Goal: Task Accomplishment & Management: Use online tool/utility

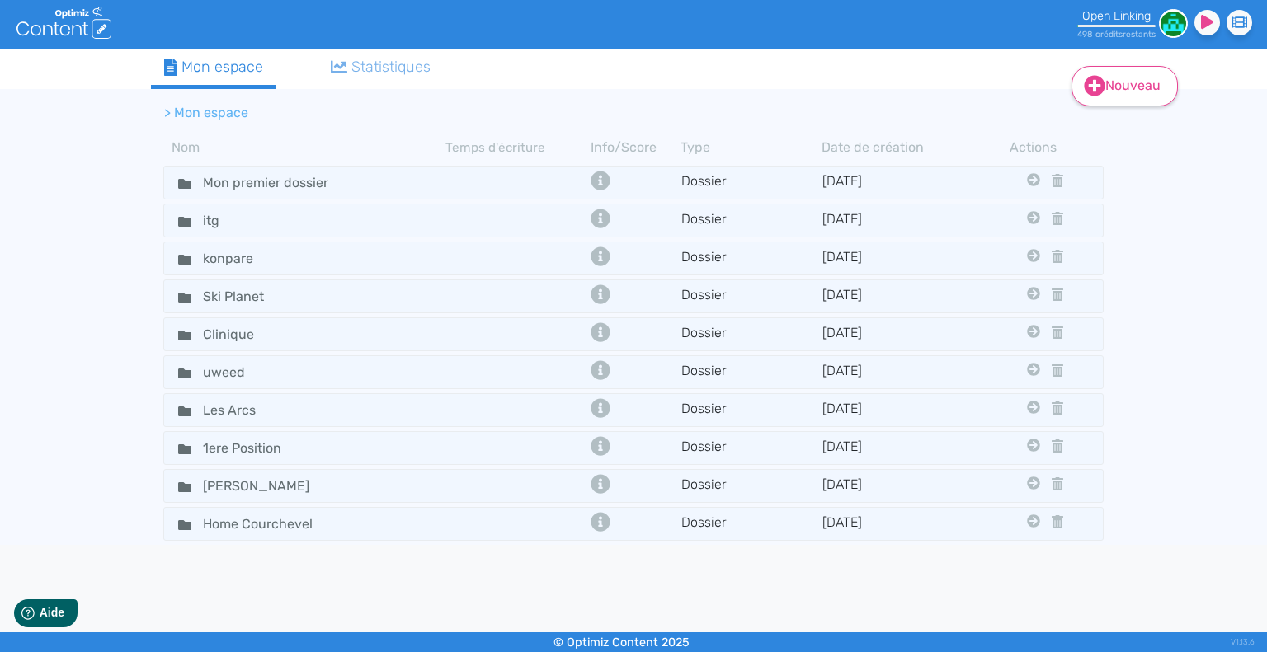
click at [1091, 92] on icon at bounding box center [1095, 86] width 21 height 21
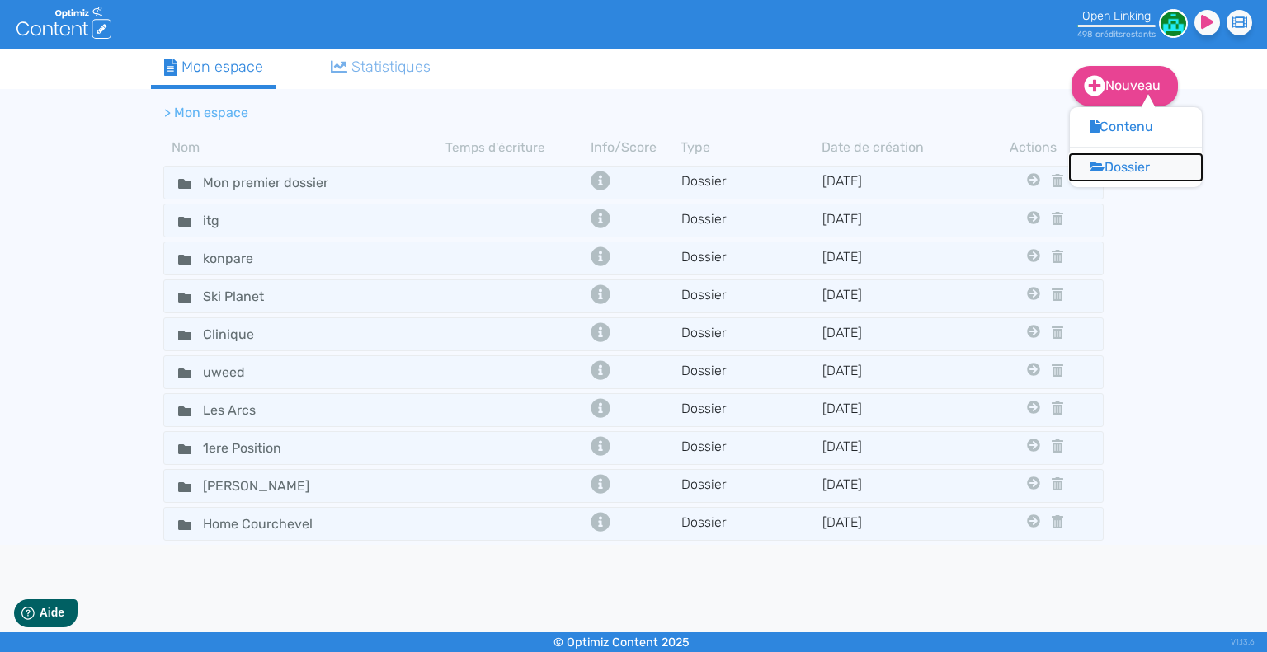
click at [1094, 164] on icon at bounding box center [1097, 167] width 15 height 10
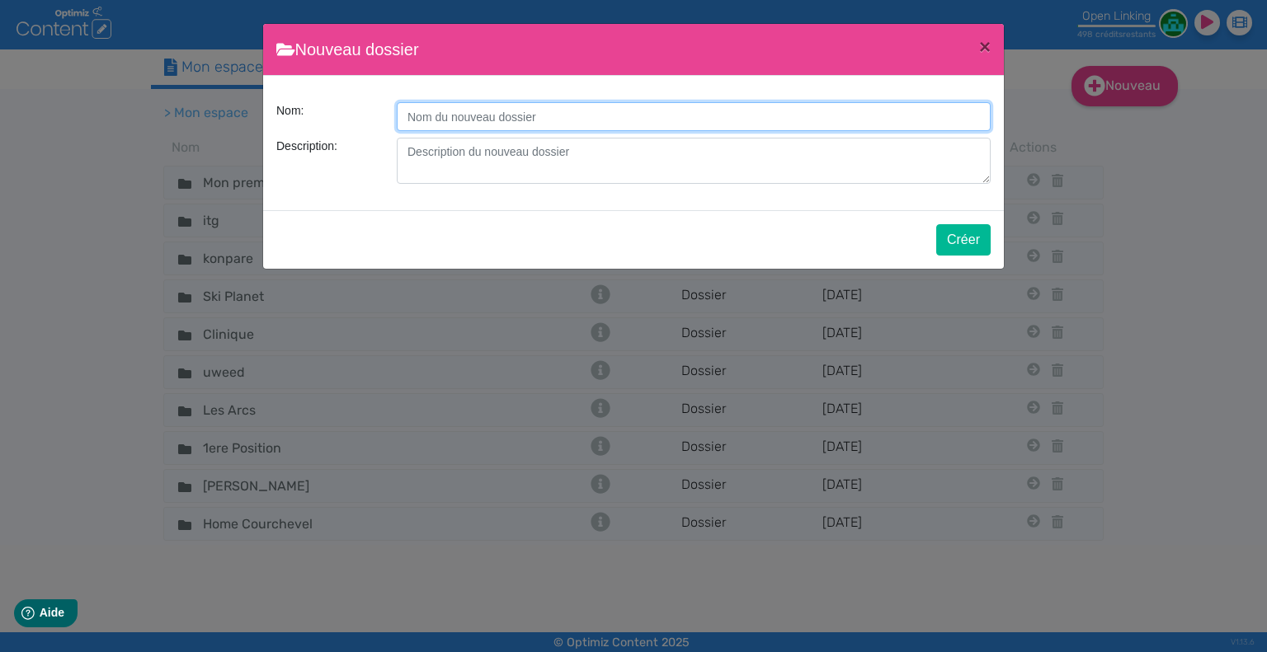
click at [624, 115] on input "Description:" at bounding box center [694, 116] width 594 height 29
type input "Emalec"
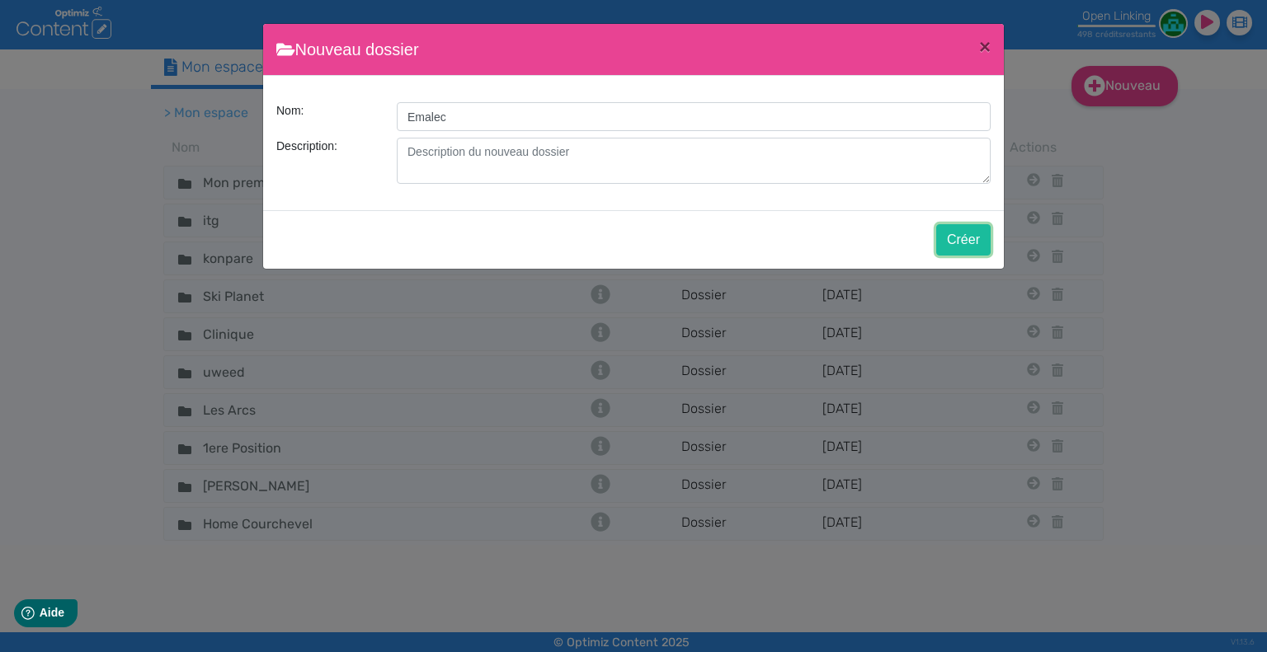
click at [977, 243] on button "Créer" at bounding box center [963, 239] width 54 height 31
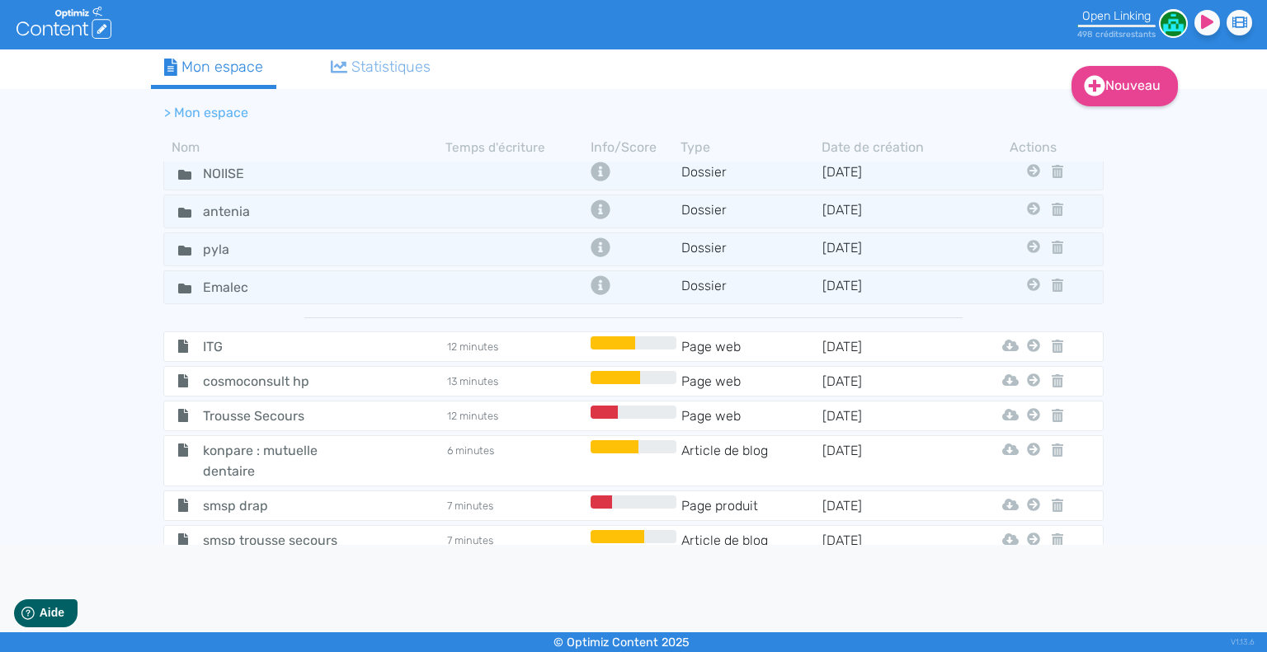
scroll to position [1072, 0]
click at [327, 275] on div "Emalec" at bounding box center [305, 287] width 279 height 24
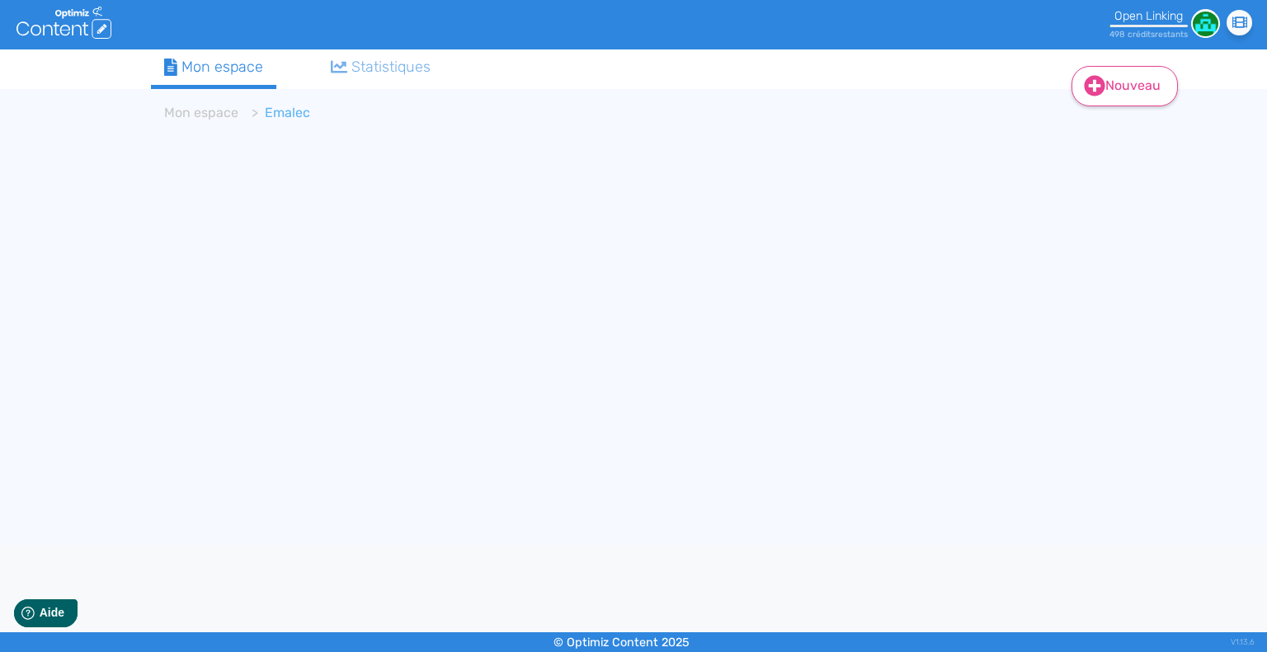
click at [1114, 89] on link "Nouveau" at bounding box center [1124, 86] width 106 height 40
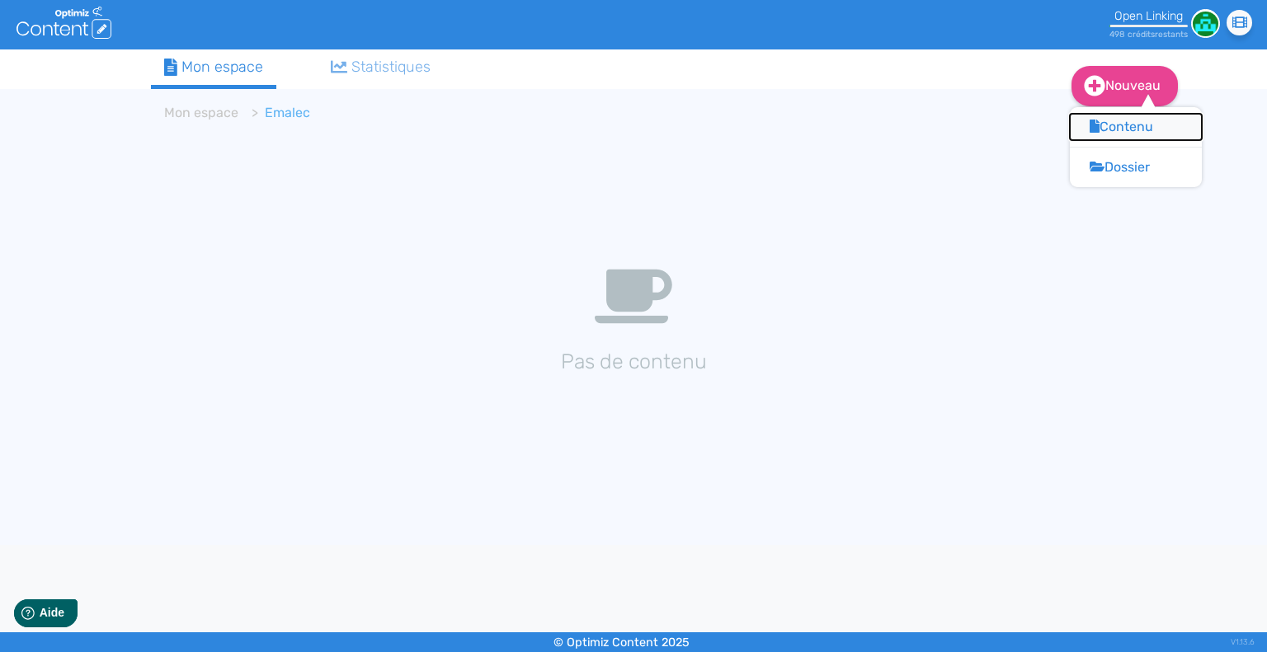
click at [1115, 134] on button "Contenu" at bounding box center [1136, 127] width 132 height 26
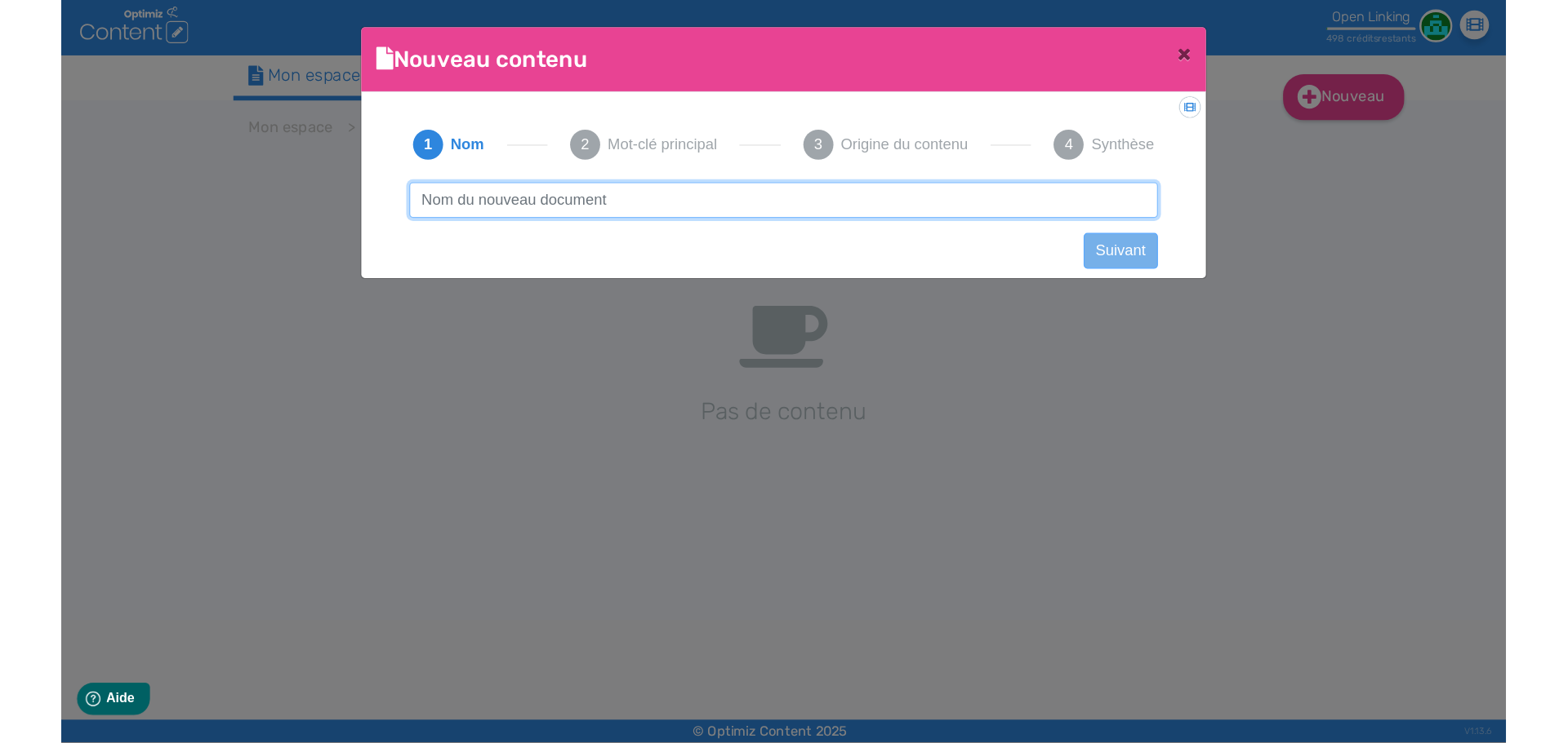
scroll to position [1, 0]
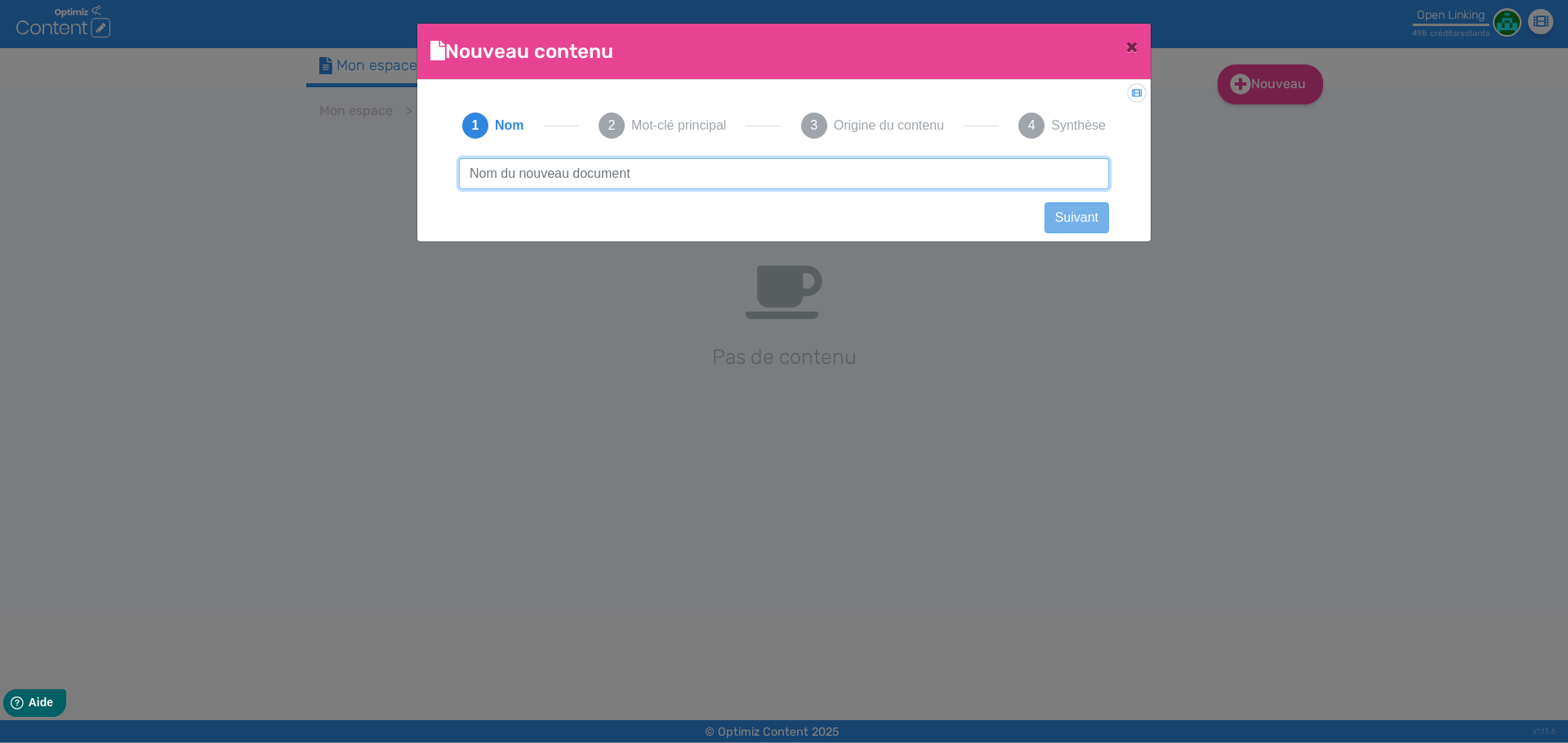
click at [594, 171] on input "text" at bounding box center [784, 173] width 650 height 31
paste input "maintenance multitechnique"
type input "maintenance multitechnique"
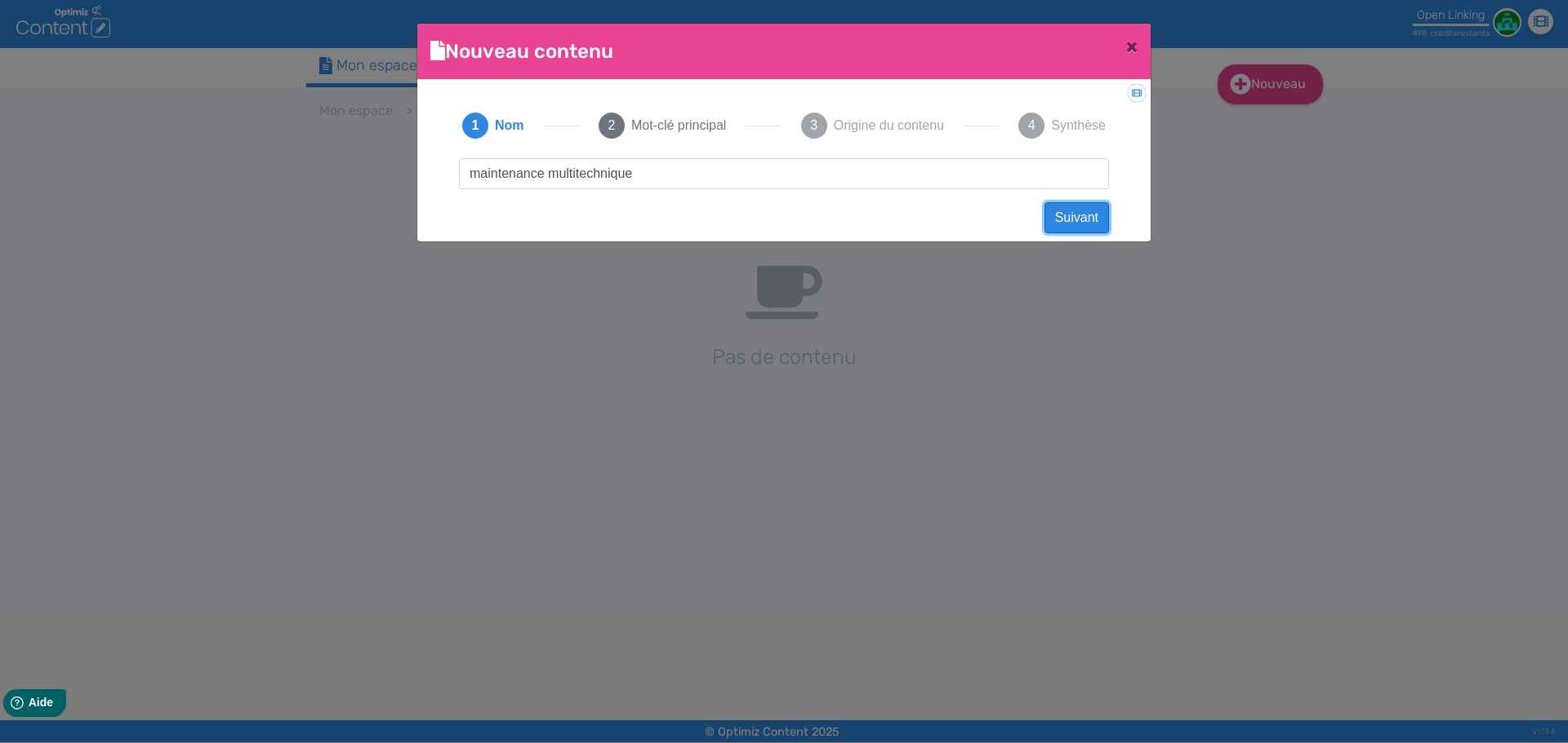
click at [1065, 216] on button "Suivant" at bounding box center [1076, 218] width 64 height 31
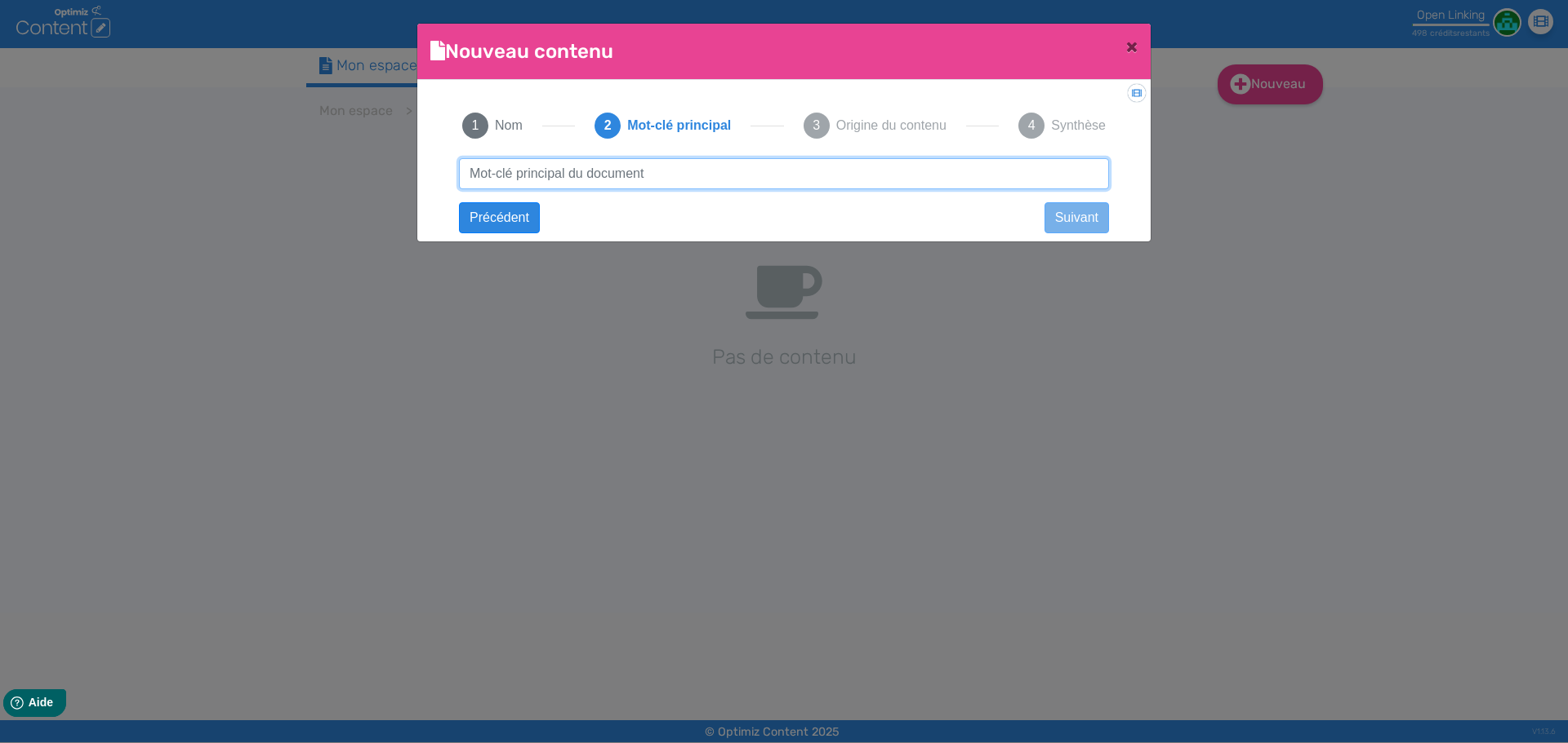
paste input "maintenance multitechnique"
type input "maintenance multitechnique"
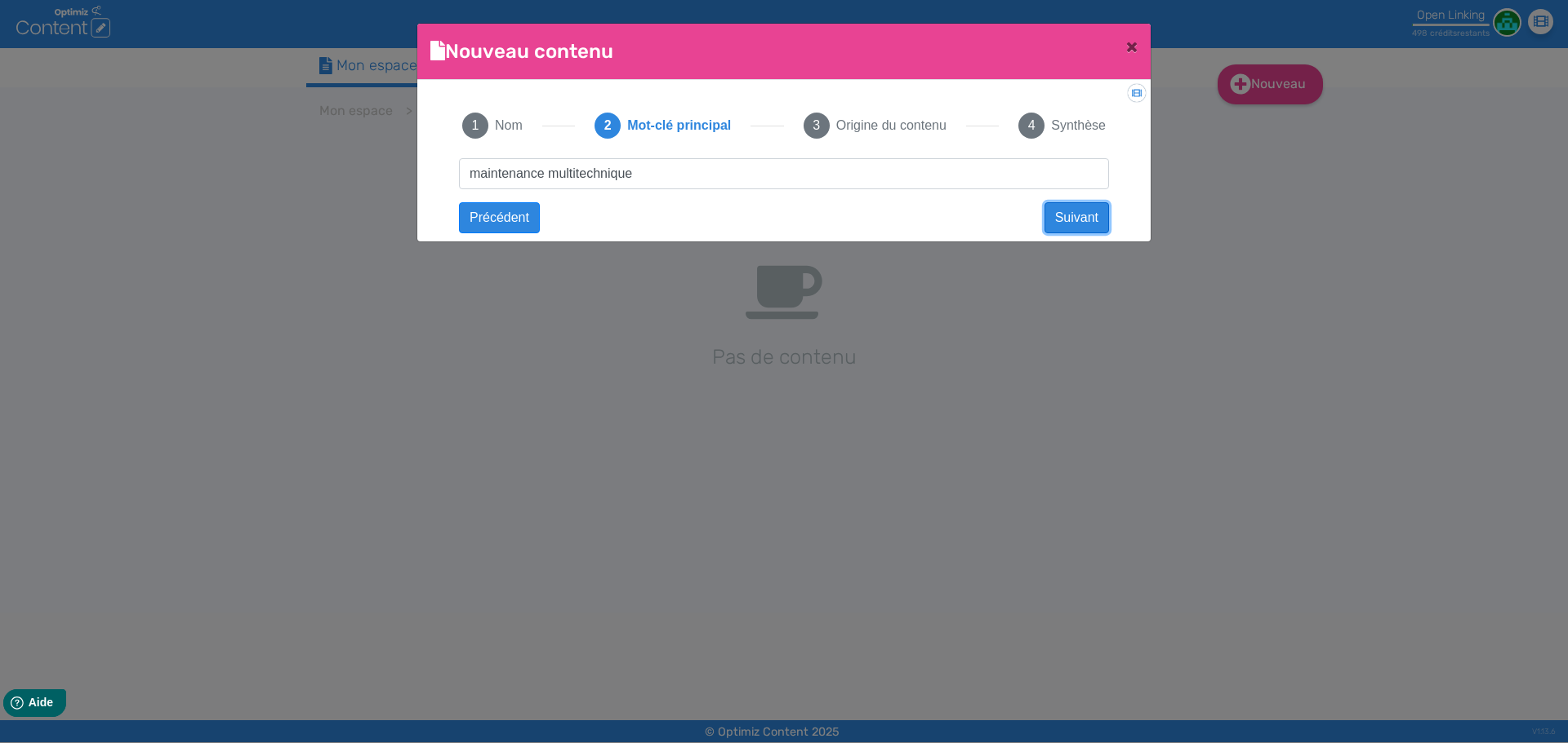
click at [1076, 217] on button "Suivant" at bounding box center [1076, 218] width 64 height 31
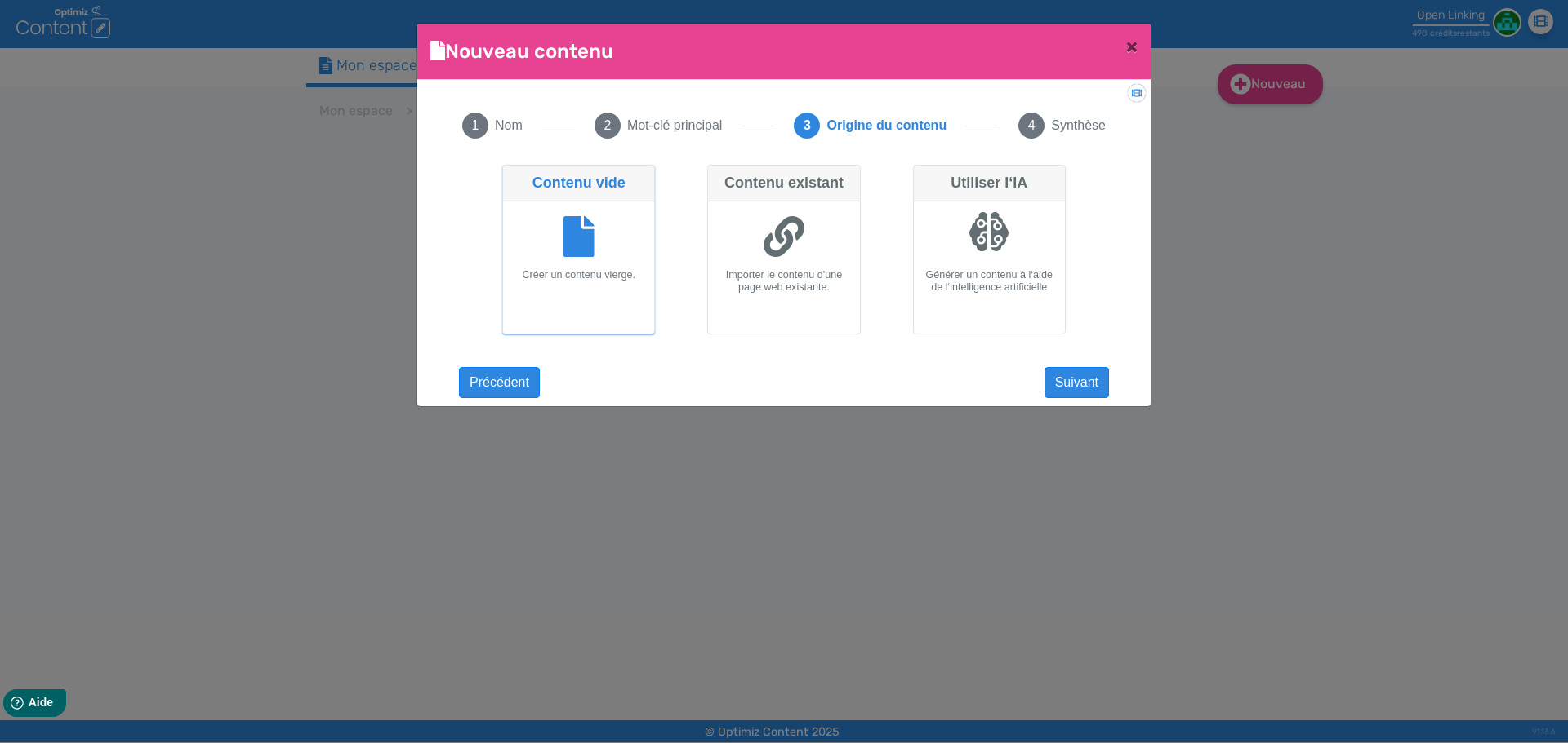
drag, startPoint x: 964, startPoint y: 247, endPoint x: 971, endPoint y: 258, distance: 13.0
click at [962, 247] on div at bounding box center [989, 238] width 138 height 61
click at [924, 175] on input "Utiliser l‘IA Générer un contenu à l‘aide de l‘intelligence artificielle" at bounding box center [918, 170] width 11 height 11
radio input "true"
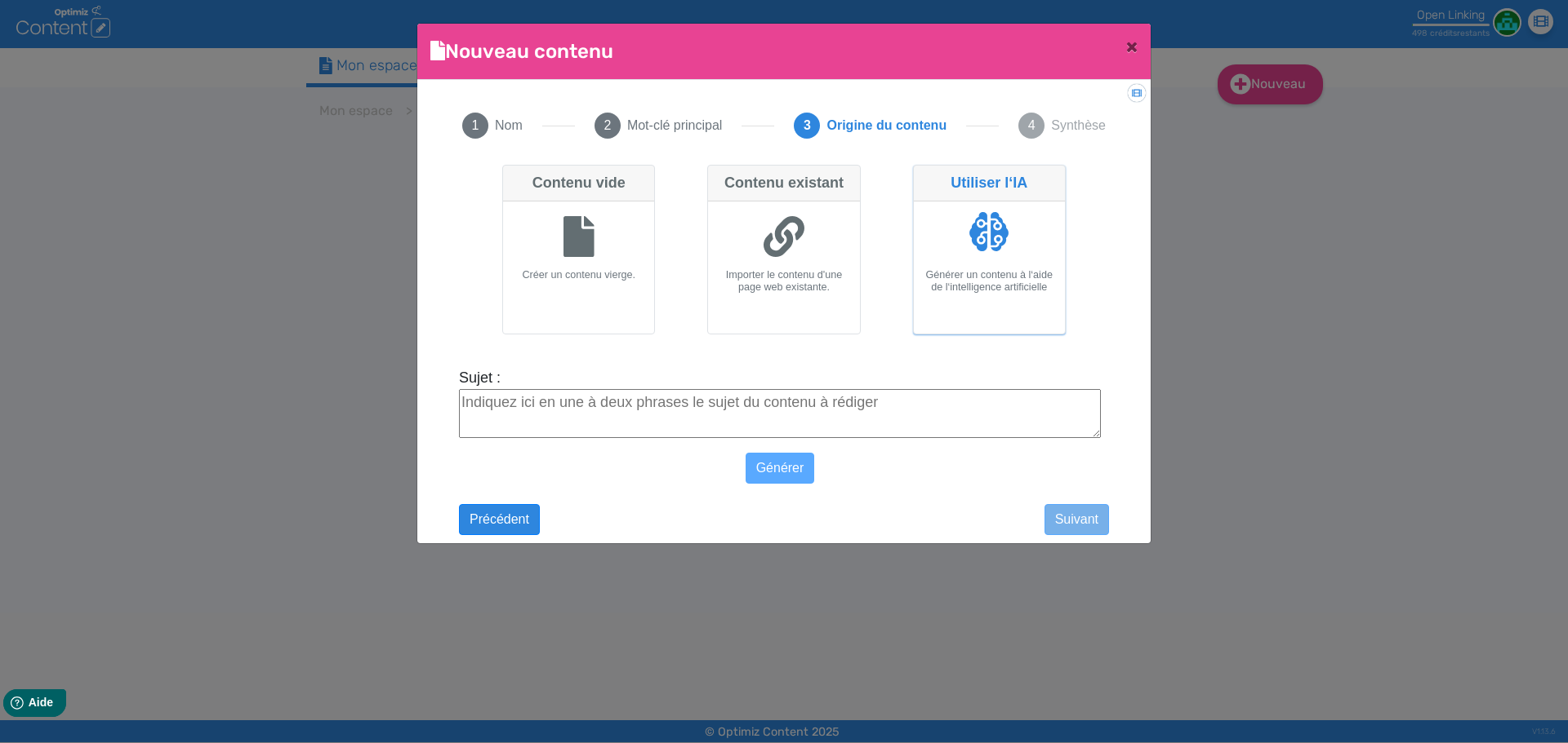
click at [874, 413] on textarea "Sujet :" at bounding box center [780, 413] width 641 height 48
click at [790, 306] on div "Importer le contenu d'une page web existante." at bounding box center [783, 268] width 151 height 133
click at [718, 175] on input "Contenu existant Importer le contenu d'une page web existante." at bounding box center [712, 170] width 11 height 11
radio input "true"
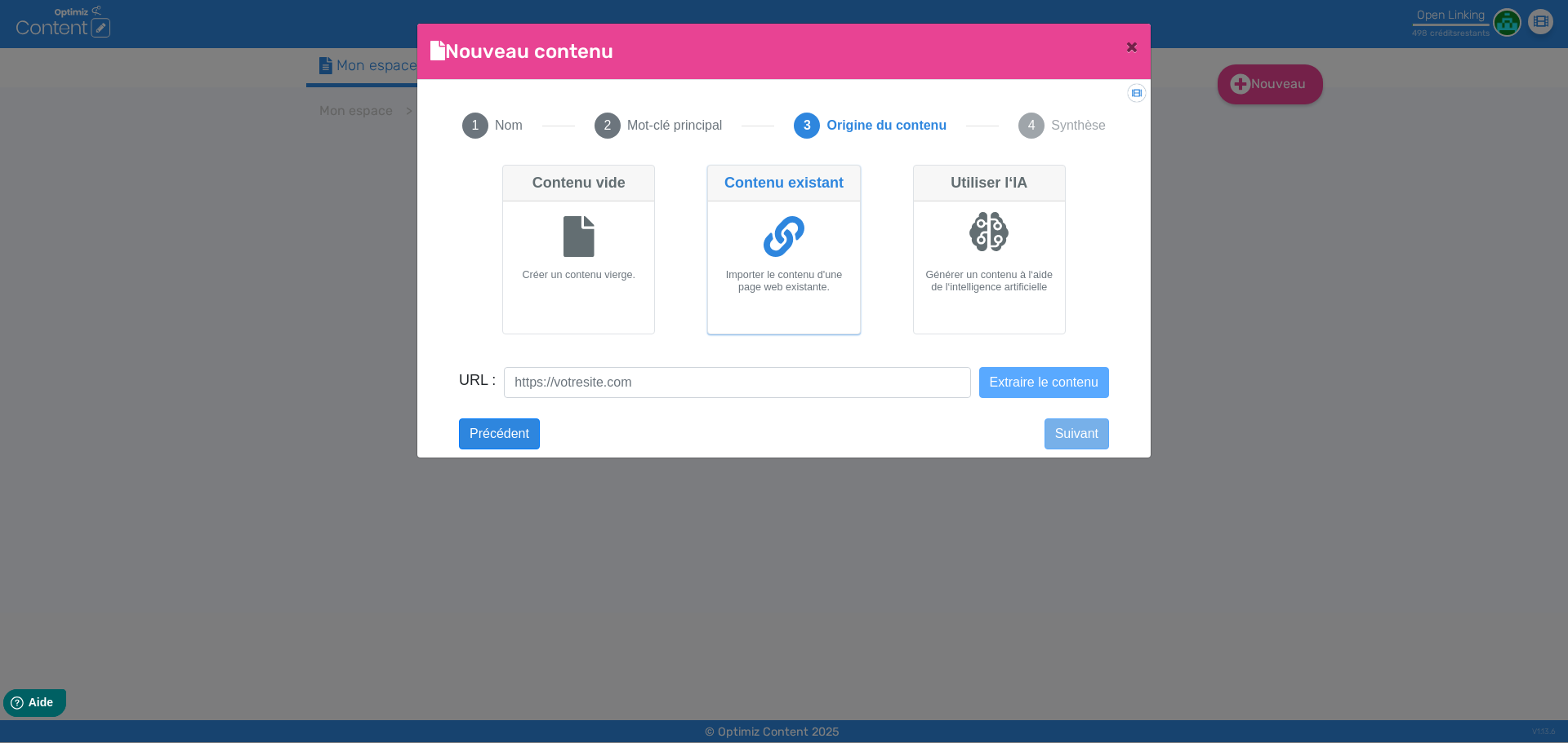
click at [971, 319] on div "Générer un contenu à l‘aide de l‘intelligence artificielle" at bounding box center [989, 268] width 151 height 133
click at [924, 175] on input "Utiliser l‘IA Générer un contenu à l‘aide de l‘intelligence artificielle" at bounding box center [918, 170] width 11 height 11
radio input "true"
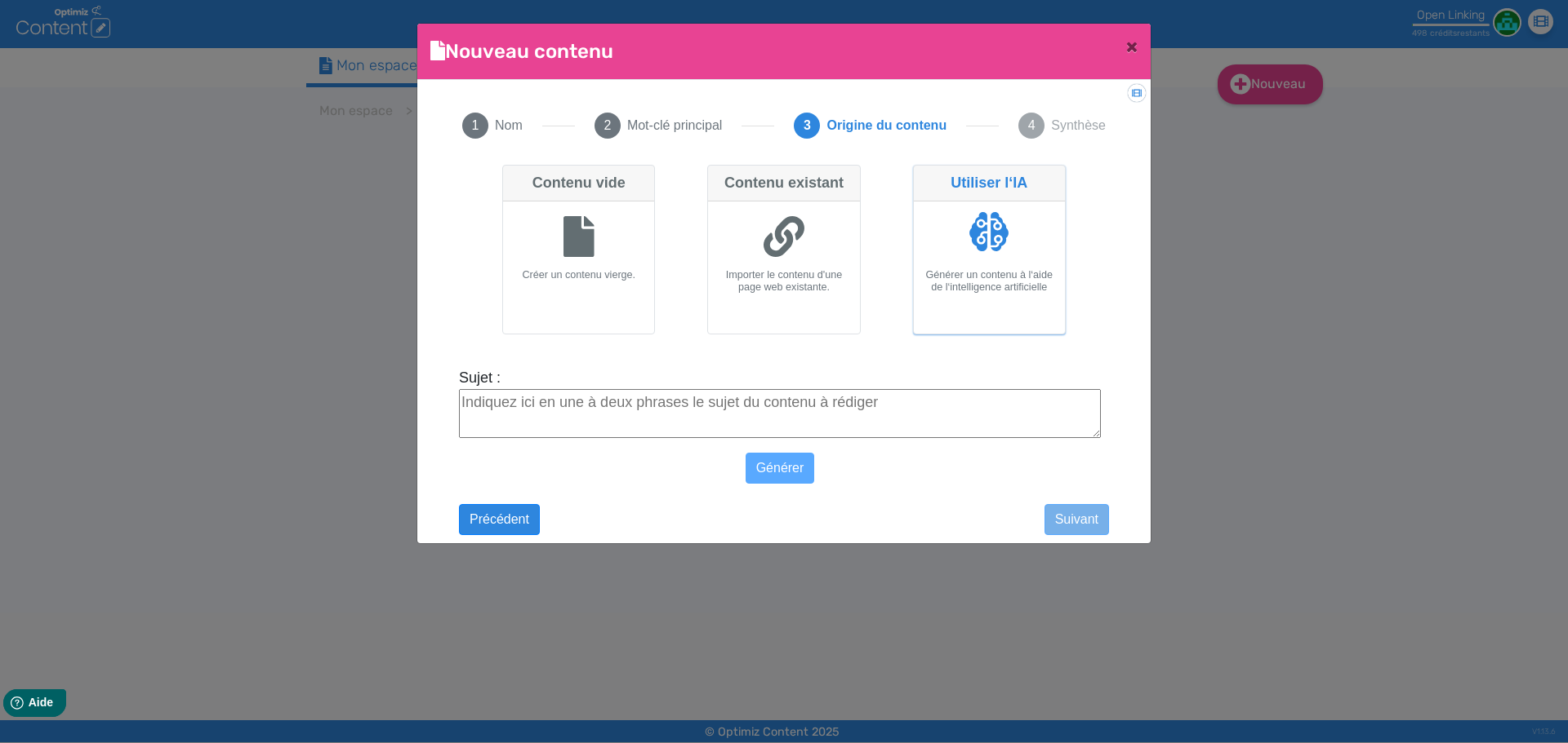
click at [862, 416] on textarea "Sujet :" at bounding box center [780, 413] width 641 height 48
click at [790, 399] on textarea "Sujet :" at bounding box center [780, 413] width 641 height 48
paste textarea "maintenance multitechnique"
type textarea "maintenance multitechnique"
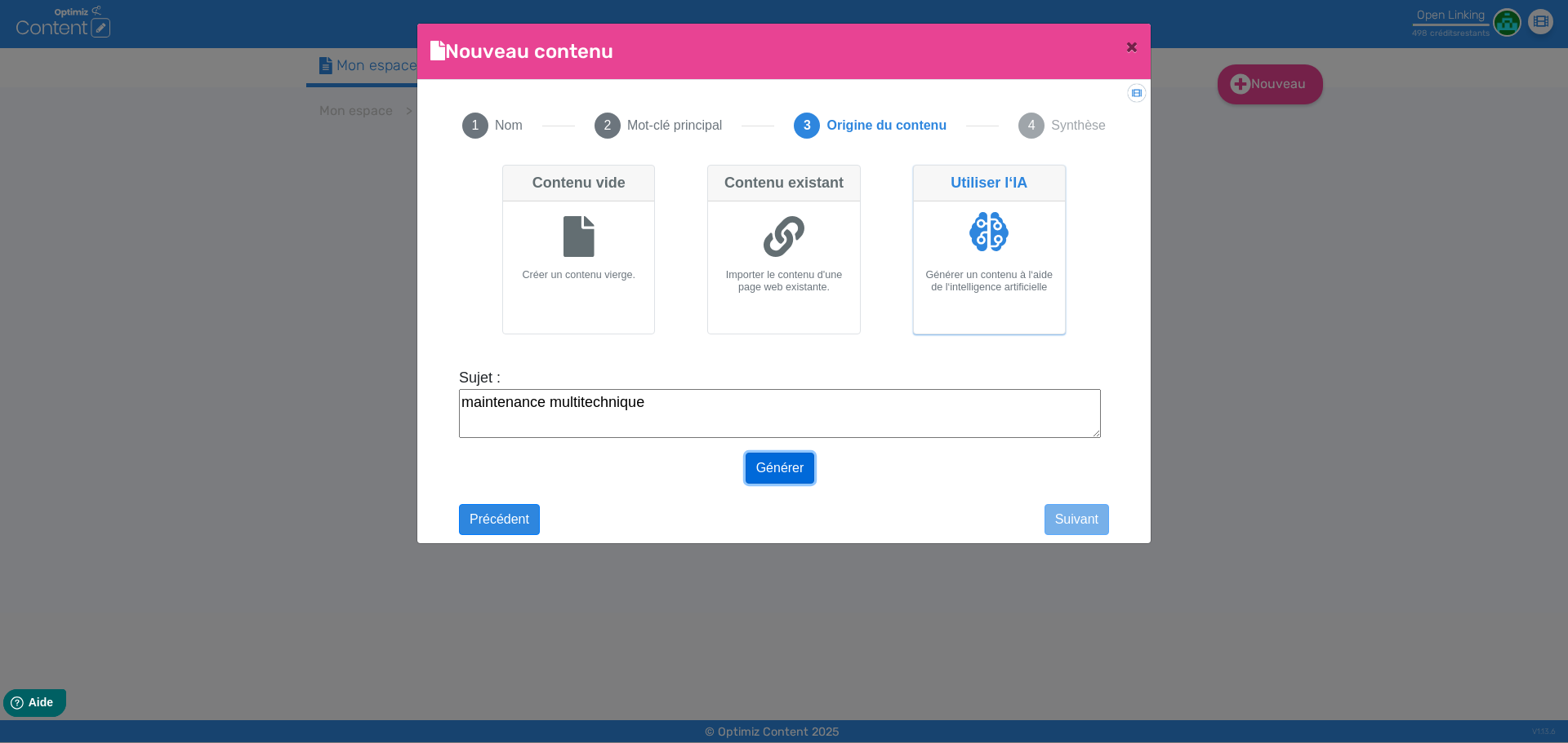
click at [780, 468] on button "Générer" at bounding box center [780, 468] width 69 height 31
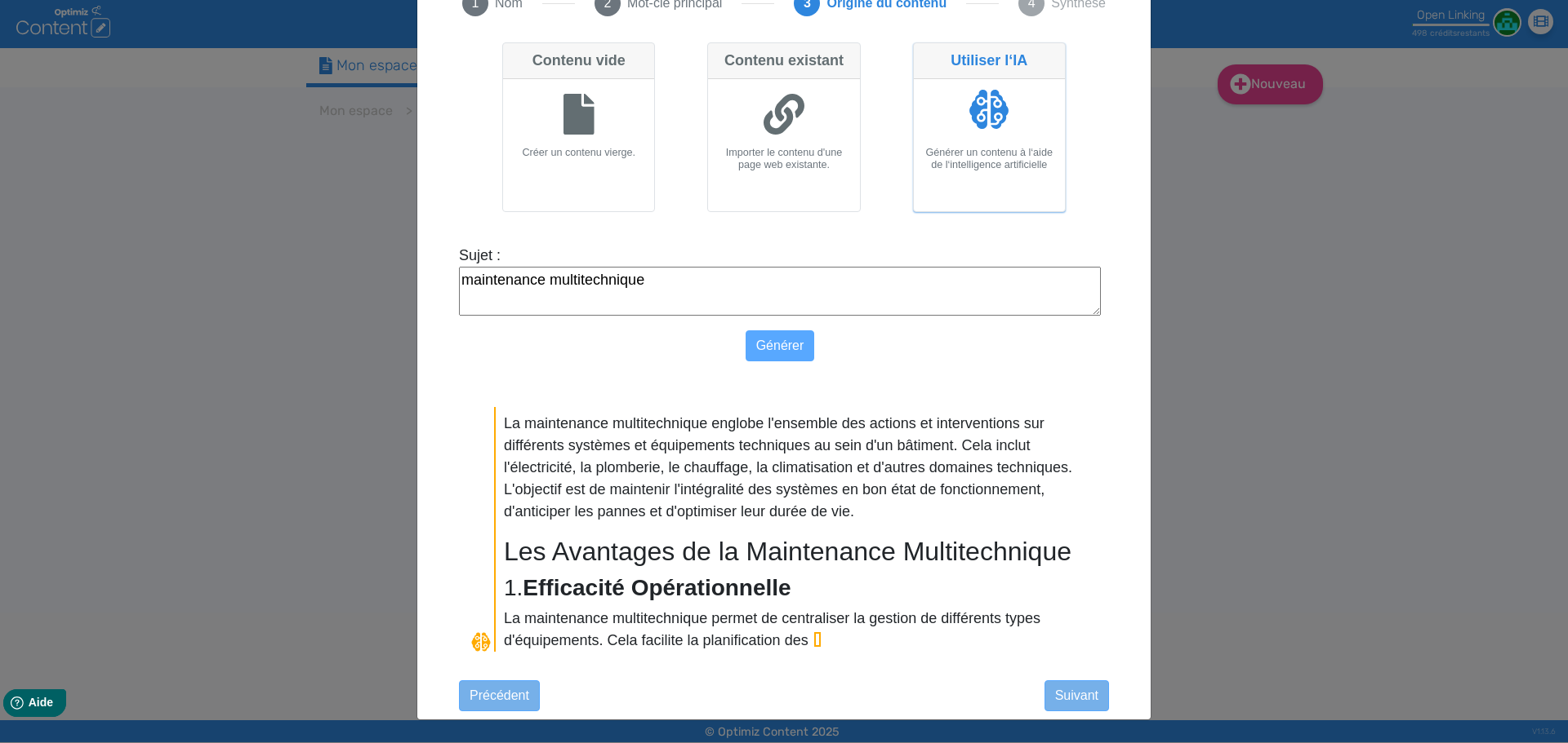
scroll to position [321, 0]
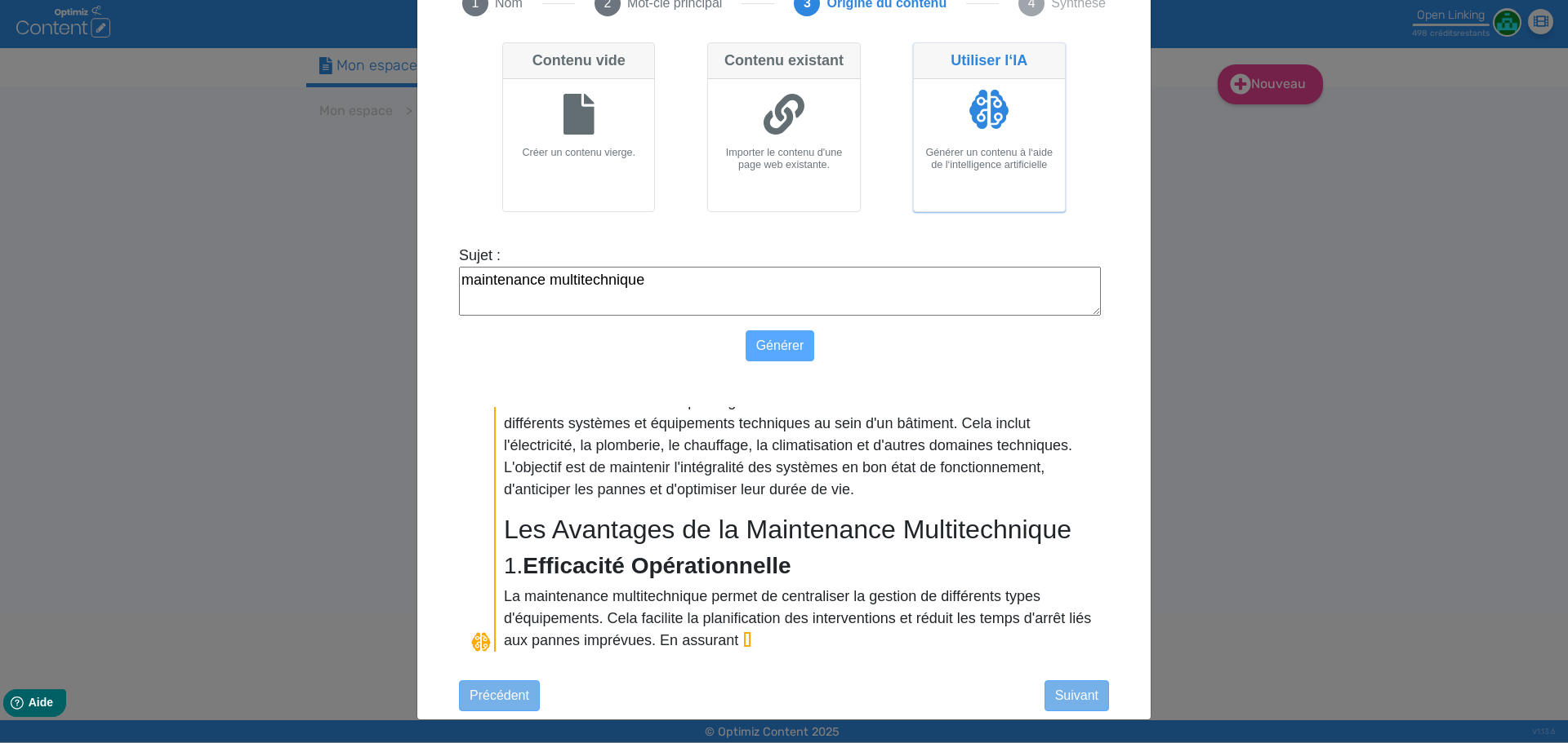
click at [618, 132] on div at bounding box center [578, 117] width 138 height 61
click at [513, 165] on input "Contenu vide Créer un contenu vierge." at bounding box center [507, 170] width 11 height 11
radio input "true"
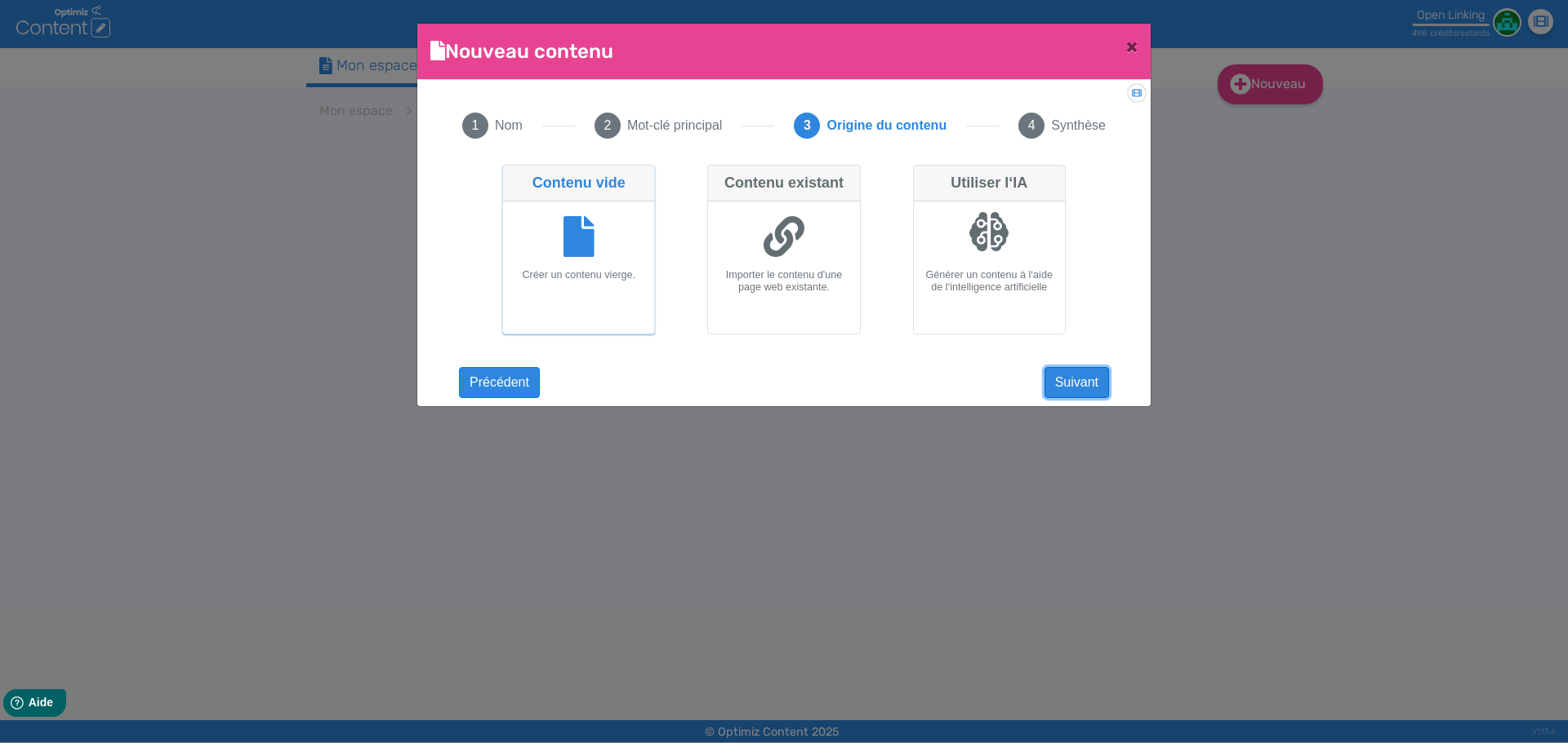
click at [1073, 389] on button "Suivant" at bounding box center [1076, 382] width 64 height 31
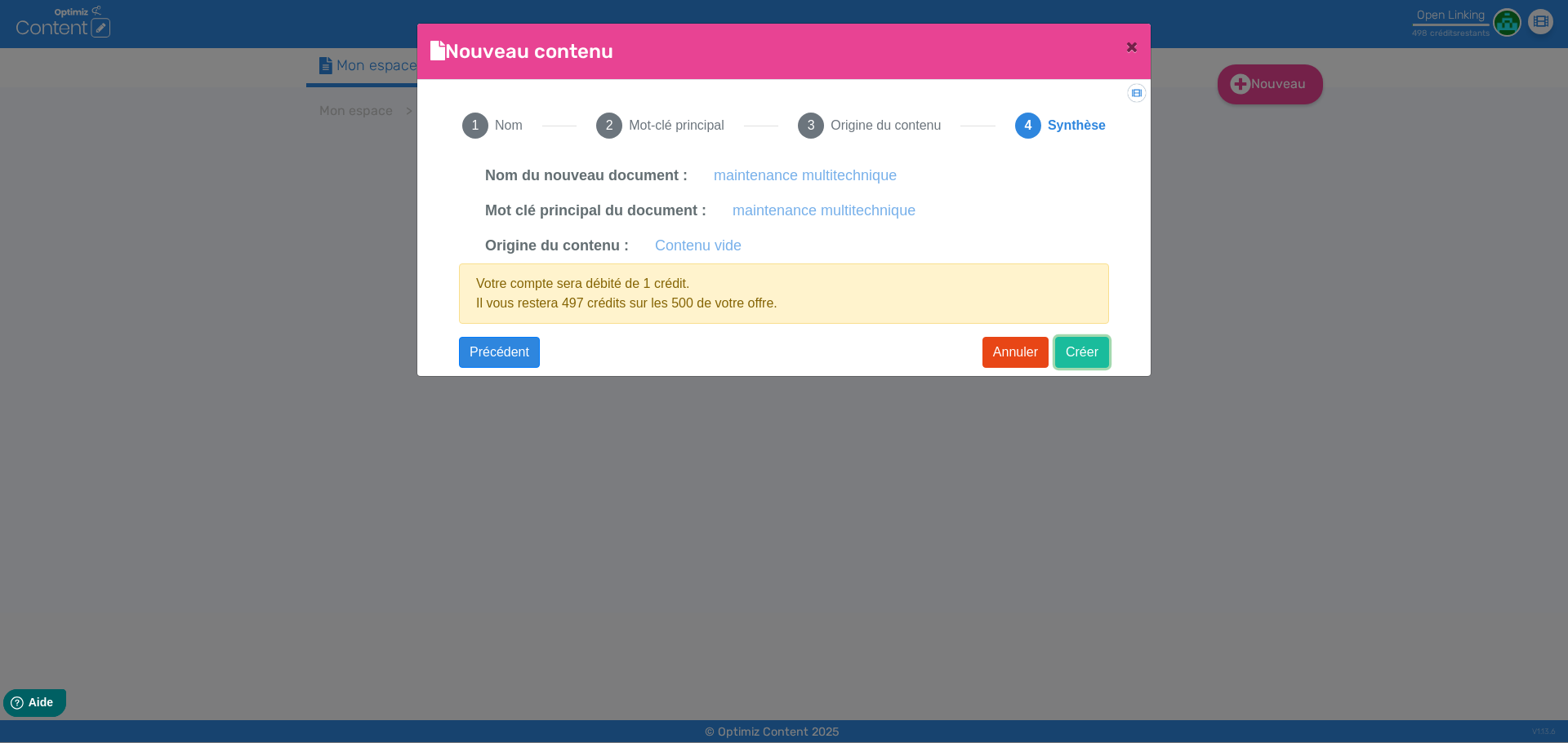
click at [1089, 356] on button "Créer" at bounding box center [1082, 352] width 53 height 31
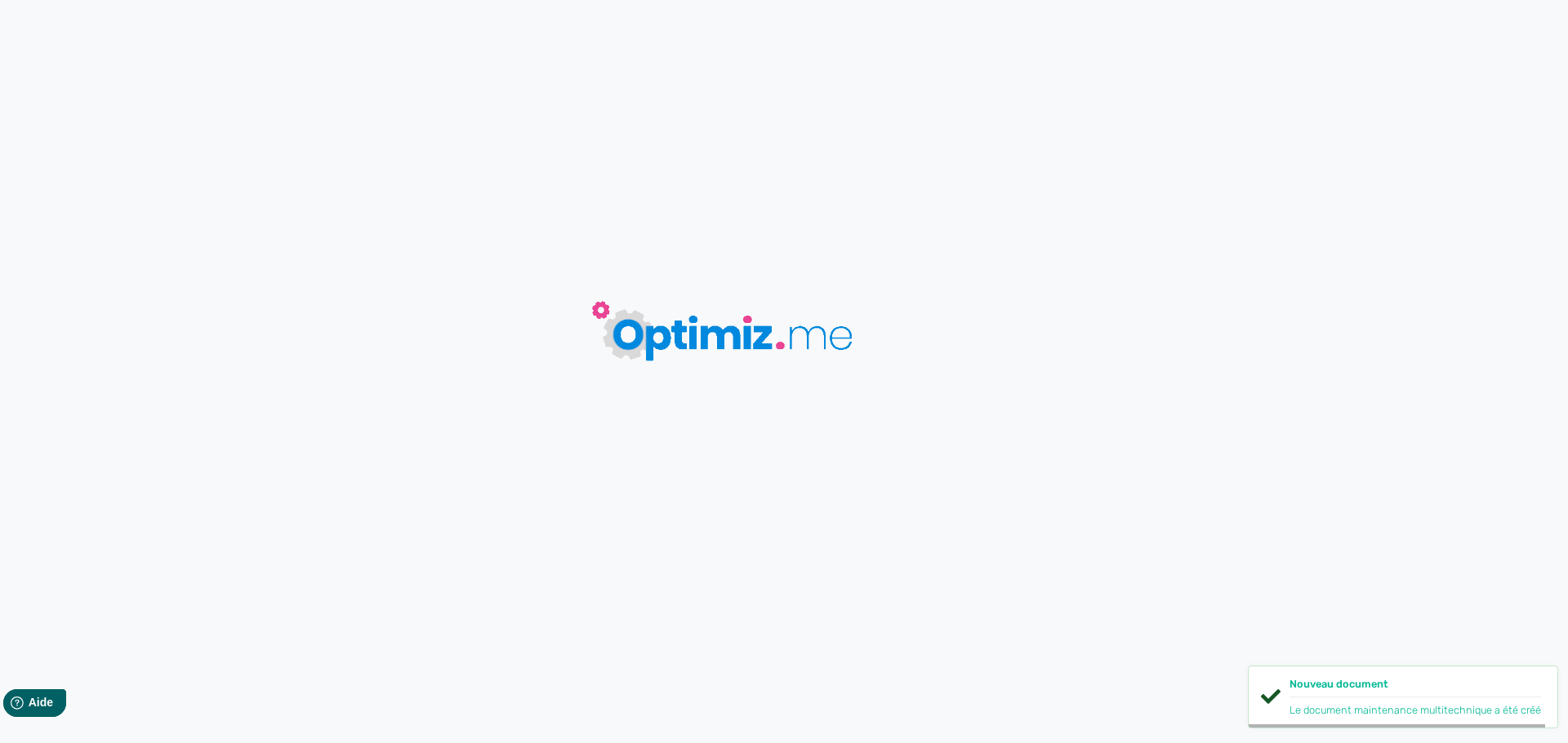
type input "maintenance multitechnique"
